Goal: Find specific page/section: Find specific page/section

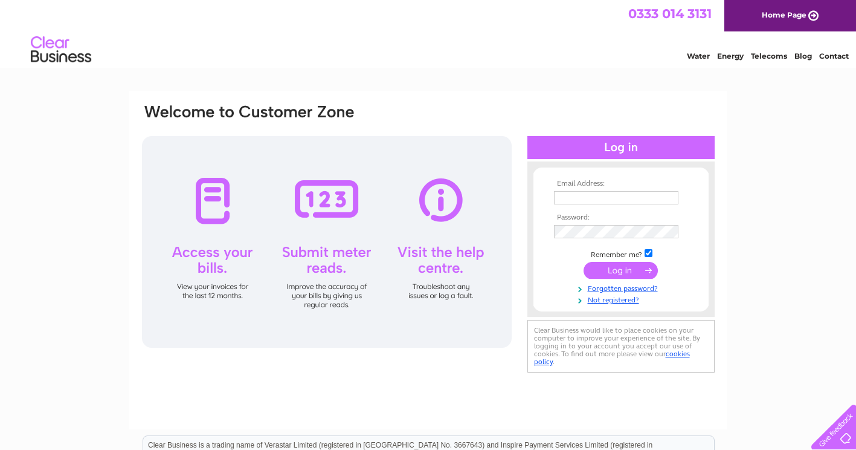
type input "yates.lin@gmail.com"
click at [621, 269] on input "submit" at bounding box center [621, 270] width 74 height 17
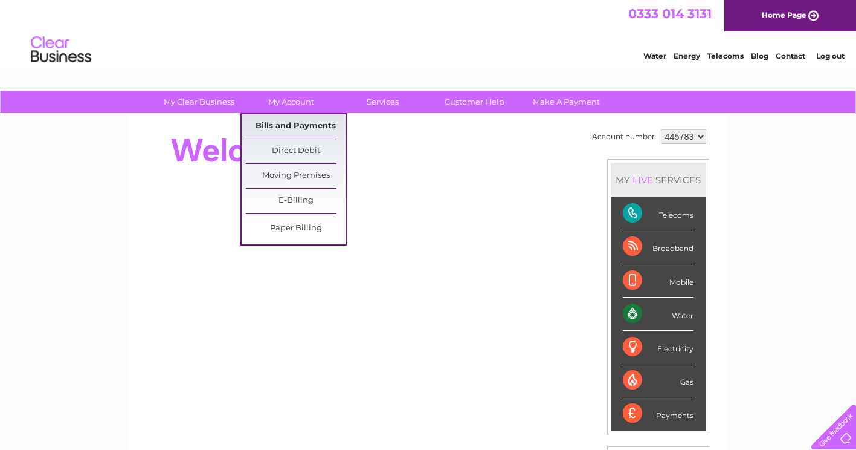
click at [291, 122] on link "Bills and Payments" at bounding box center [296, 126] width 100 height 24
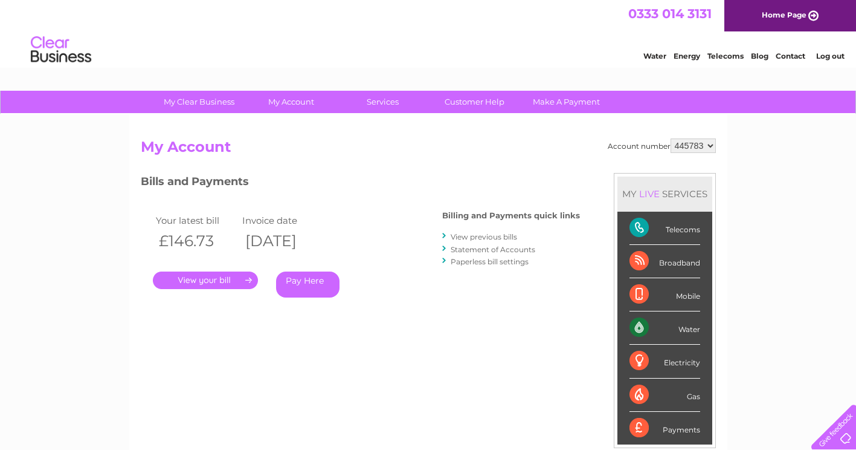
click at [205, 283] on link "." at bounding box center [205, 280] width 105 height 18
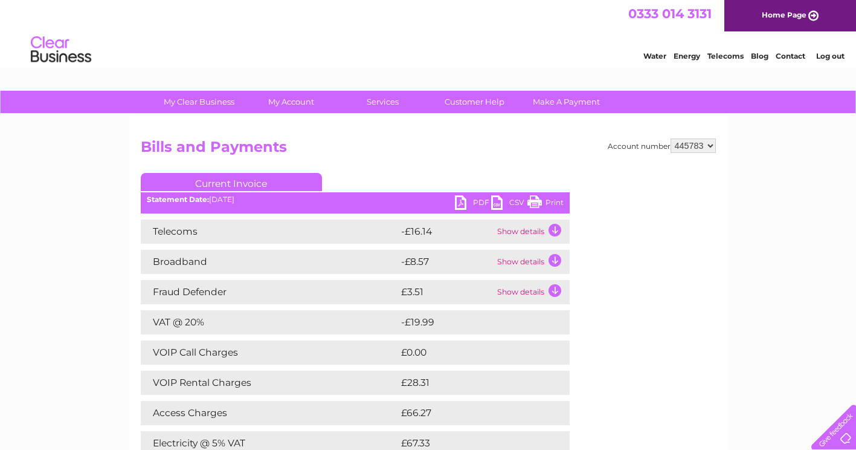
click at [535, 201] on link "Print" at bounding box center [546, 204] width 36 height 18
